Goal: Find specific page/section: Find specific page/section

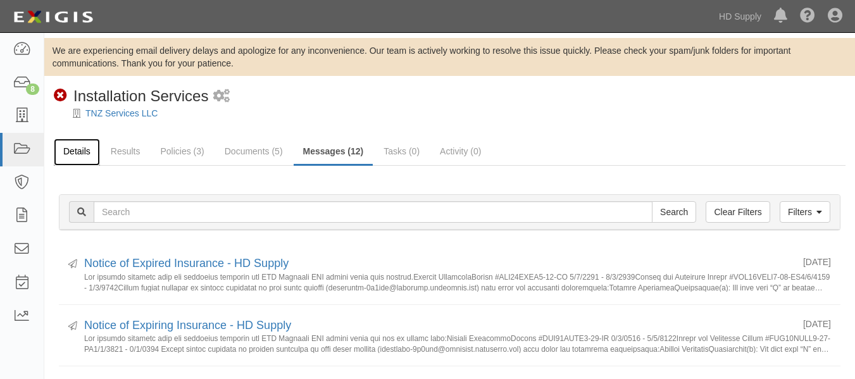
click at [81, 153] on link "Details" at bounding box center [77, 152] width 46 height 27
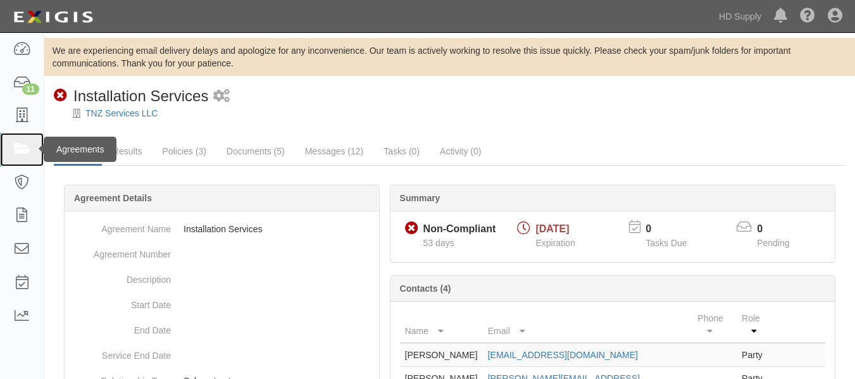
click at [33, 136] on link at bounding box center [22, 150] width 44 height 34
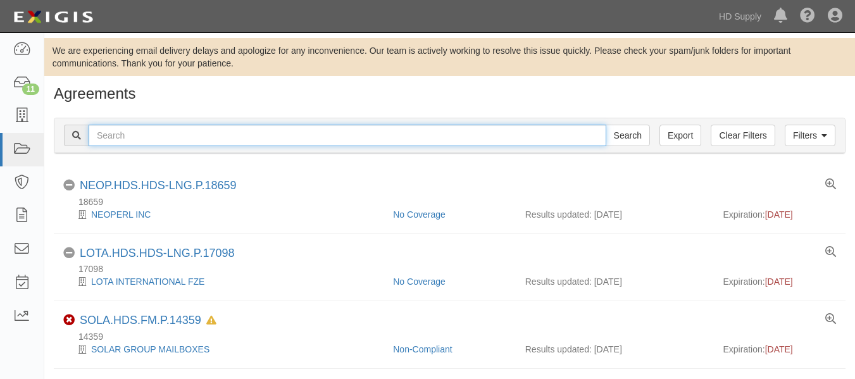
click at [158, 140] on input "text" at bounding box center [348, 136] width 518 height 22
type input "TNZ services LLC"
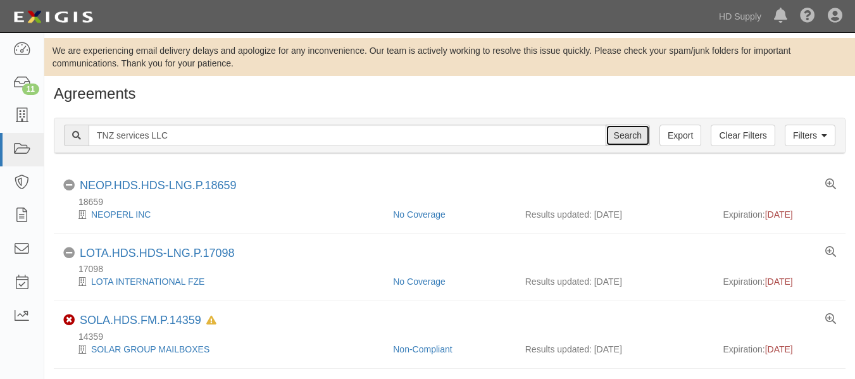
click at [634, 144] on input "Search" at bounding box center [628, 136] width 44 height 22
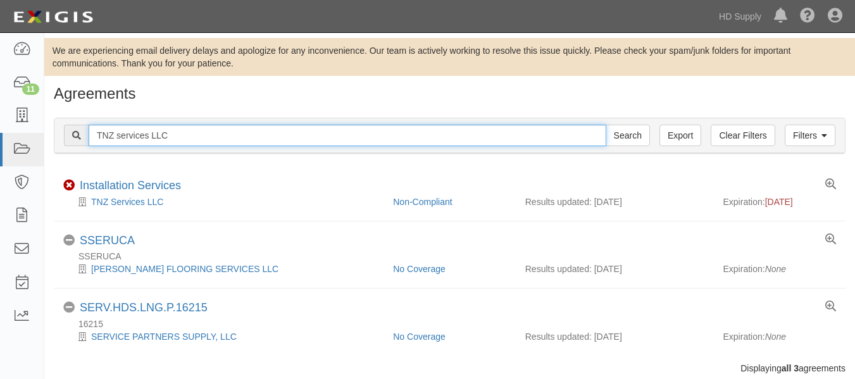
click at [281, 143] on input "TNZ services LLC" at bounding box center [348, 136] width 518 height 22
type input "T"
type input "Fisher Critical Services, LLC"
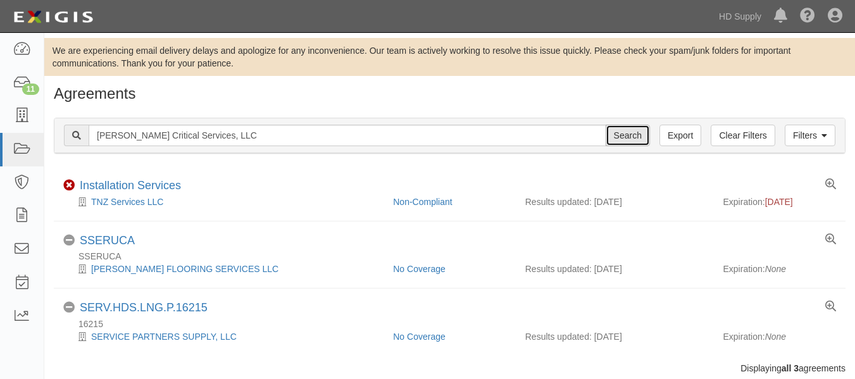
click at [631, 132] on input "Search" at bounding box center [628, 136] width 44 height 22
